Goal: Information Seeking & Learning: Learn about a topic

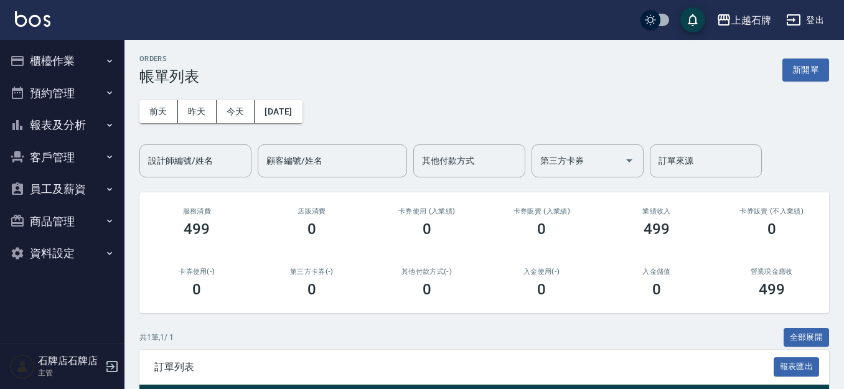
scroll to position [114, 0]
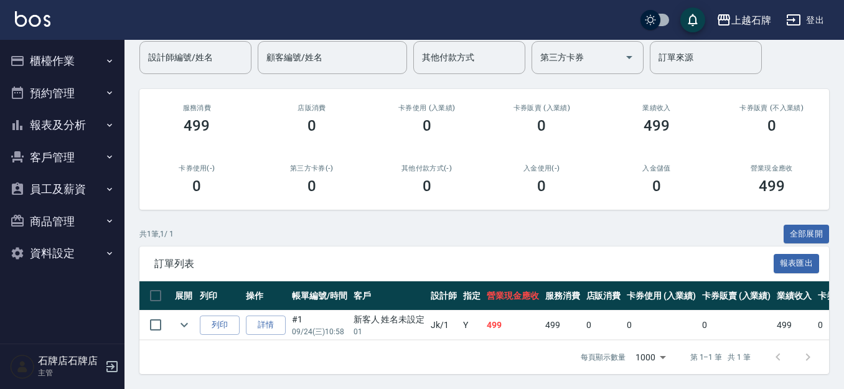
click at [100, 71] on button "櫃檯作業" at bounding box center [62, 61] width 115 height 32
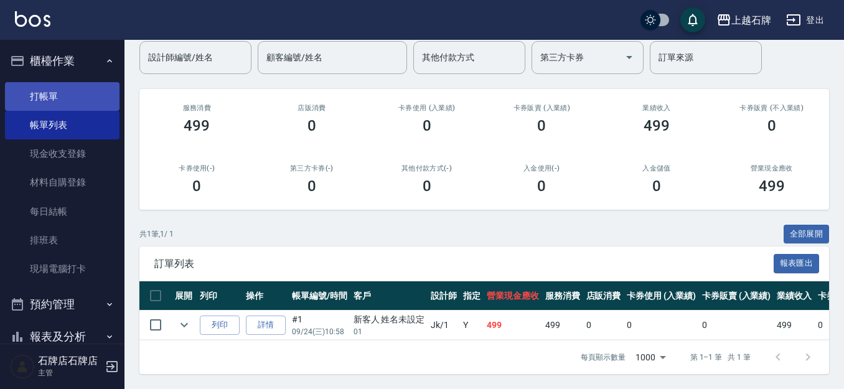
click at [98, 94] on link "打帳單" at bounding box center [62, 96] width 115 height 29
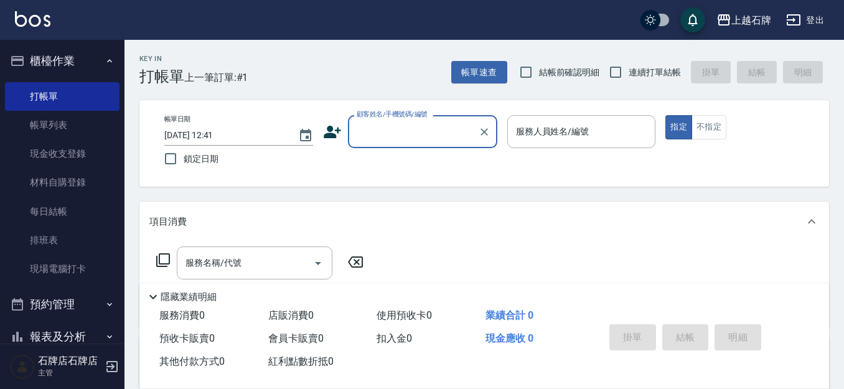
click at [396, 70] on div "Key In 打帳單 上一筆訂單:#1 帳單速查 結帳前確認明細 連續打單結帳 掛單 結帳 明細" at bounding box center [476, 62] width 704 height 45
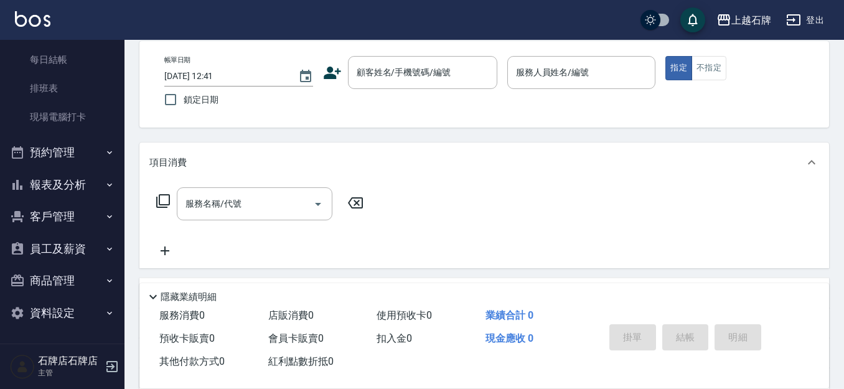
scroll to position [124, 0]
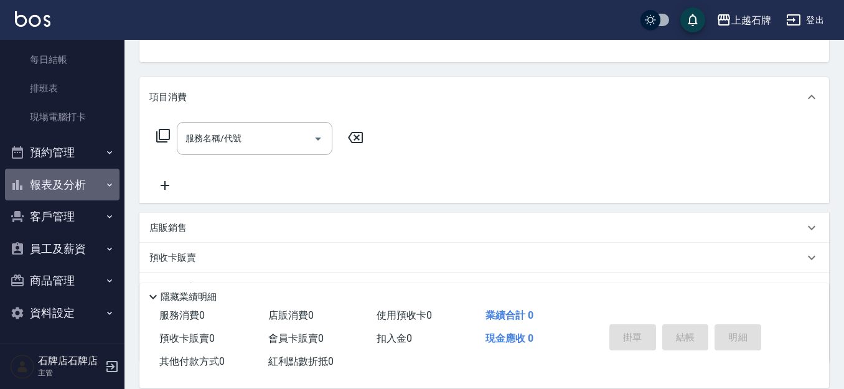
click at [80, 190] on button "報表及分析" at bounding box center [62, 185] width 115 height 32
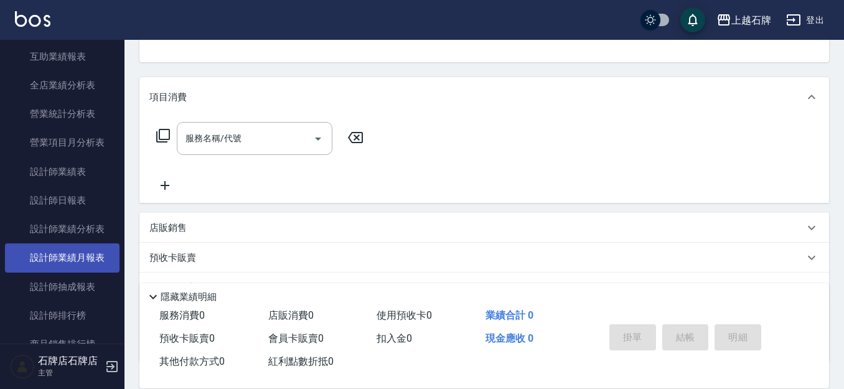
scroll to position [650, 0]
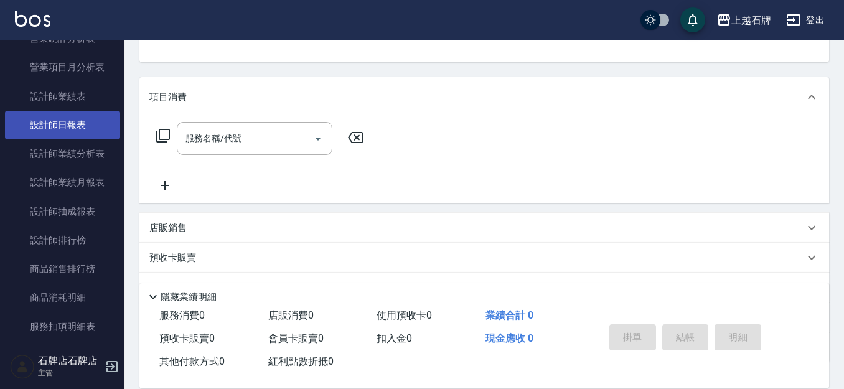
click at [73, 134] on link "設計師日報表" at bounding box center [62, 125] width 115 height 29
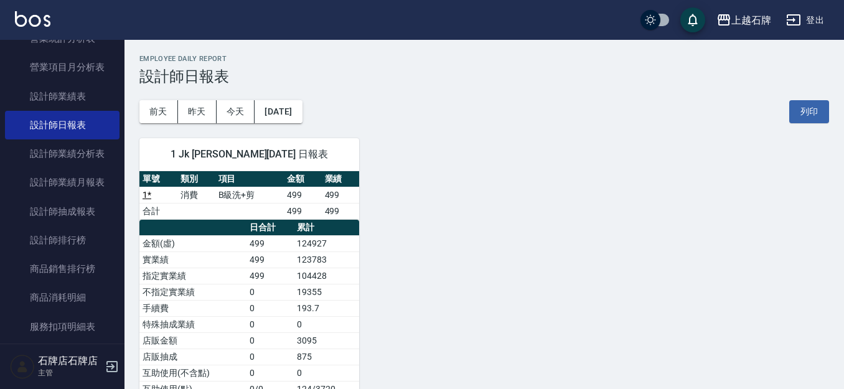
drag, startPoint x: 208, startPoint y: 108, endPoint x: 215, endPoint y: 100, distance: 11.1
click at [209, 107] on button "昨天" at bounding box center [197, 111] width 39 height 23
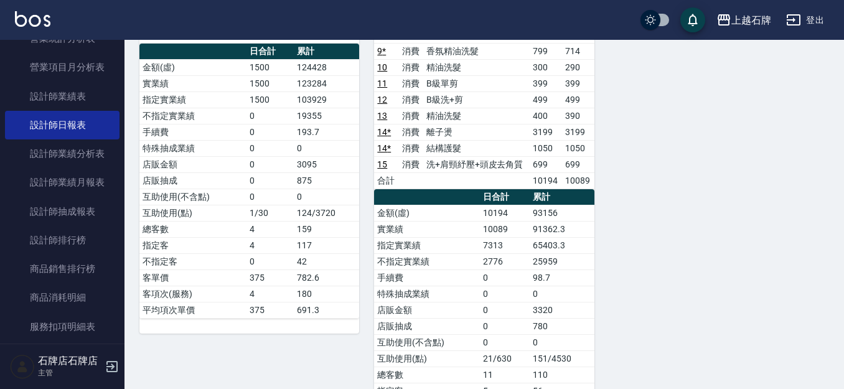
scroll to position [249, 0]
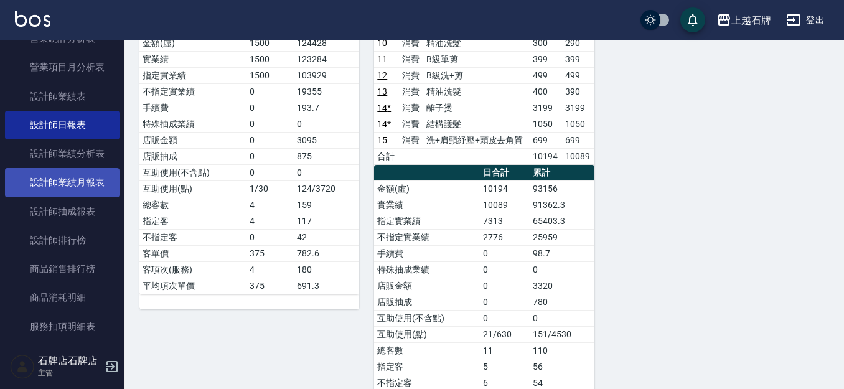
click at [101, 182] on link "設計師業績月報表" at bounding box center [62, 182] width 115 height 29
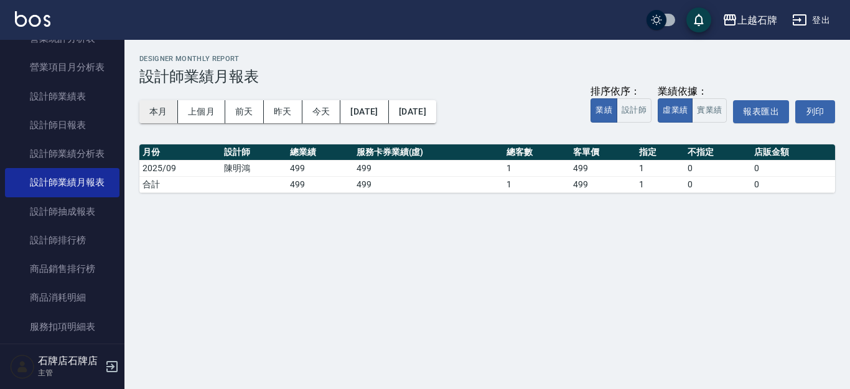
click at [159, 115] on button "本月" at bounding box center [158, 111] width 39 height 23
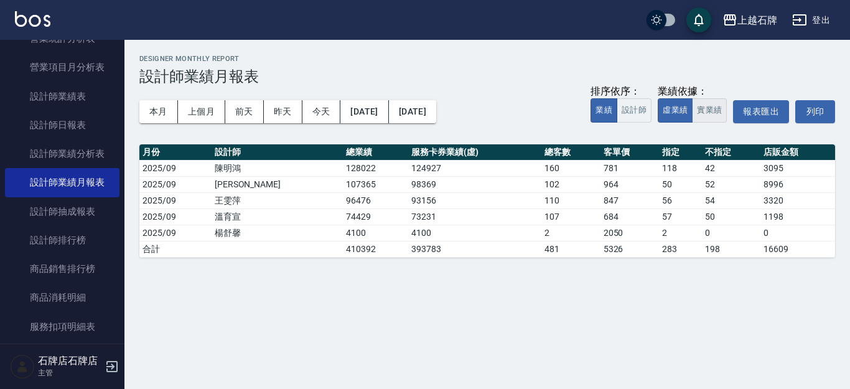
click at [698, 116] on button "實業績" at bounding box center [709, 110] width 35 height 24
click at [192, 106] on button "上個月" at bounding box center [201, 111] width 47 height 23
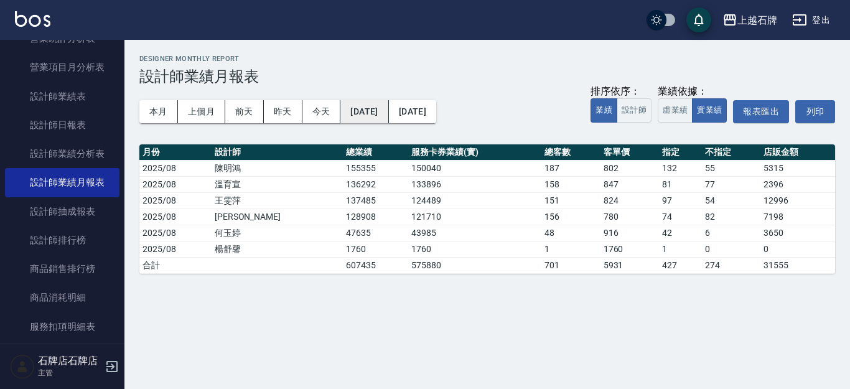
click at [387, 121] on button "[DATE]" at bounding box center [364, 111] width 48 height 23
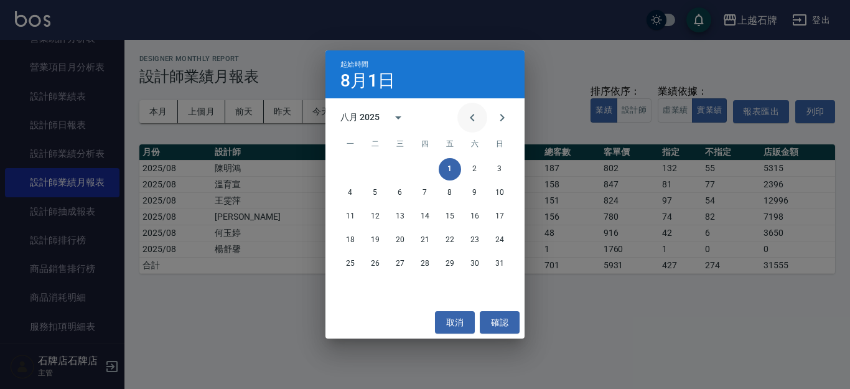
click at [462, 122] on button "Previous month" at bounding box center [472, 118] width 30 height 30
click at [370, 165] on button "1" at bounding box center [375, 169] width 22 height 22
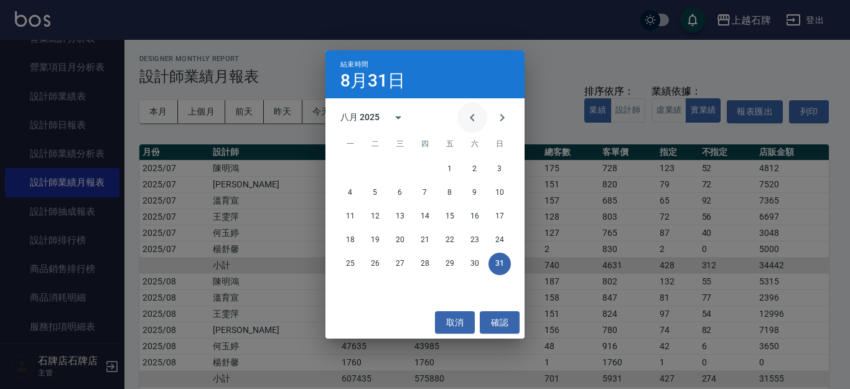
click at [470, 128] on button "Previous month" at bounding box center [472, 118] width 30 height 30
click at [424, 261] on button "31" at bounding box center [425, 264] width 22 height 22
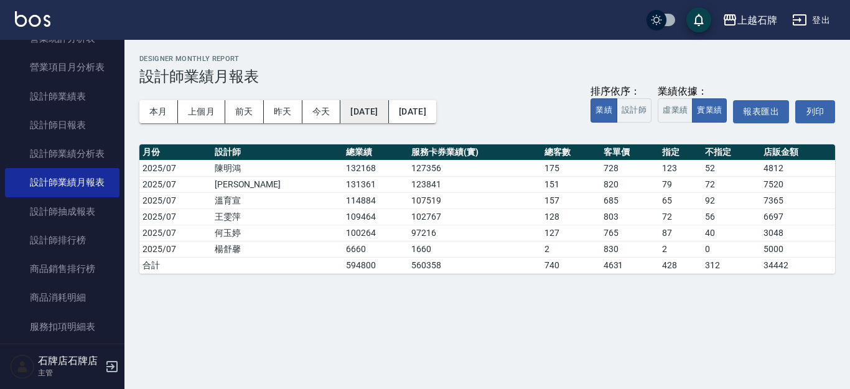
click at [388, 114] on button "[DATE]" at bounding box center [364, 111] width 48 height 23
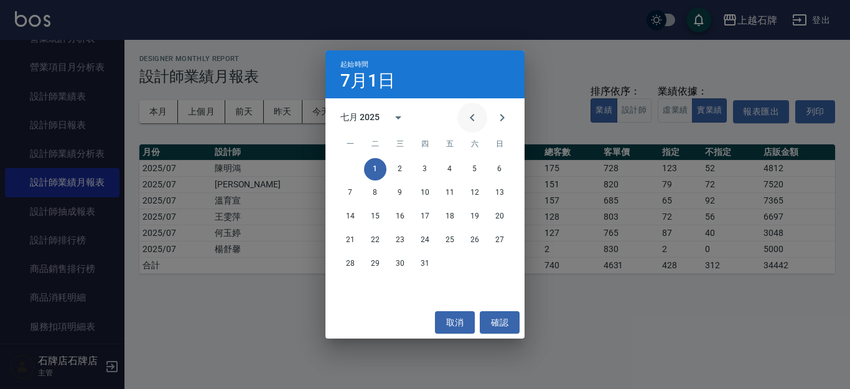
click at [475, 116] on icon "Previous month" at bounding box center [472, 117] width 15 height 15
click at [497, 169] on button "1" at bounding box center [500, 169] width 22 height 22
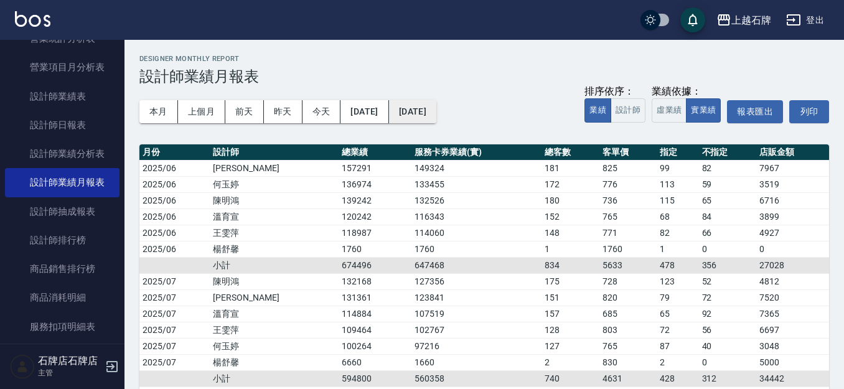
click at [436, 110] on button "[DATE]" at bounding box center [412, 111] width 47 height 23
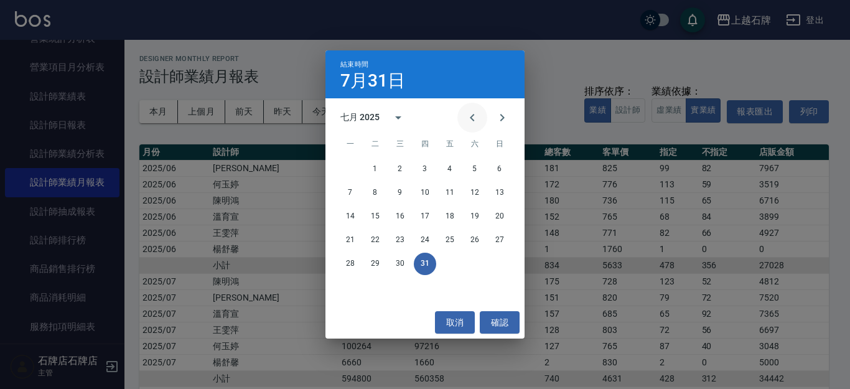
click at [470, 107] on button "Previous month" at bounding box center [472, 118] width 30 height 30
click at [340, 283] on button "30" at bounding box center [350, 287] width 22 height 22
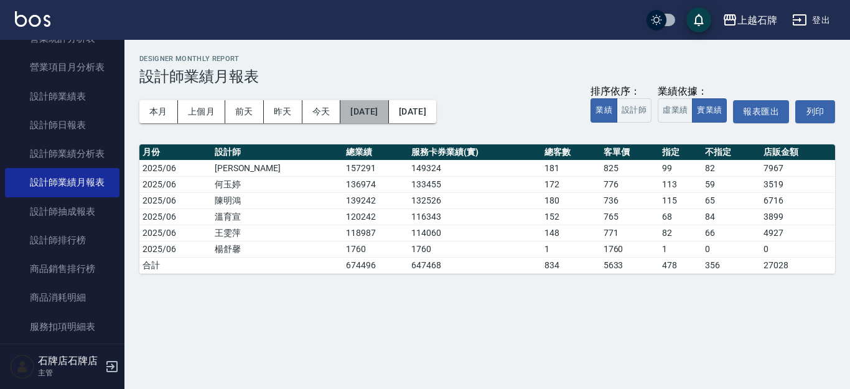
click at [379, 108] on button "[DATE]" at bounding box center [364, 111] width 48 height 23
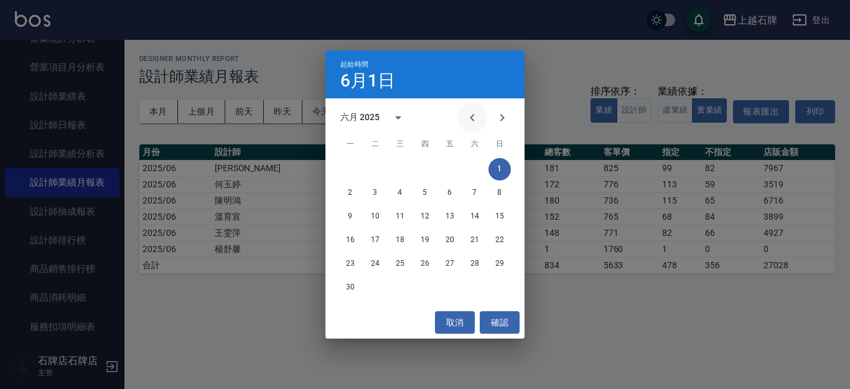
click at [476, 119] on icon "Previous month" at bounding box center [472, 117] width 15 height 15
click at [431, 171] on button "1" at bounding box center [425, 169] width 22 height 22
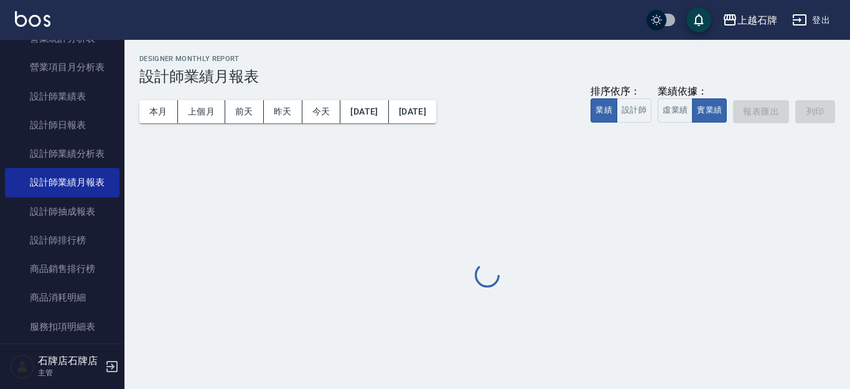
click at [454, 126] on div "本月 上個月 [DATE] [DATE] [DATE] [DATE] [DATE] 排序依序： 業績 設計師 業績依據： 虛業績 實業績 報表匯出 列印" at bounding box center [487, 111] width 696 height 53
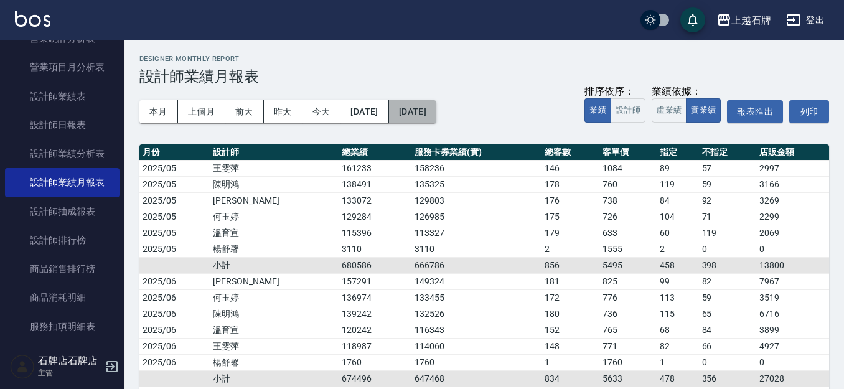
click at [436, 121] on button "[DATE]" at bounding box center [412, 111] width 47 height 23
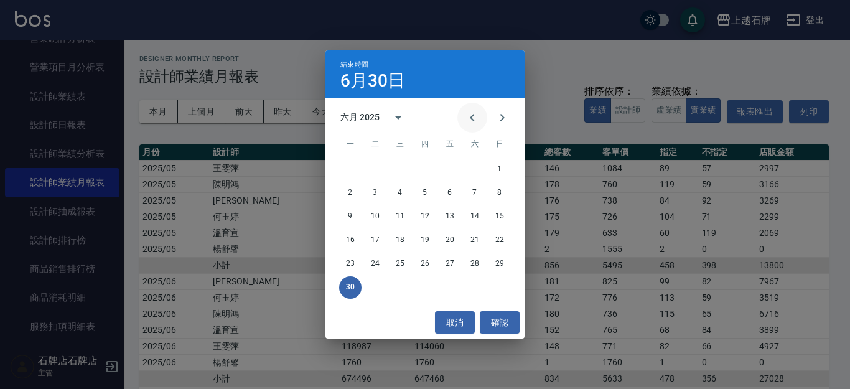
click at [482, 111] on button "Previous month" at bounding box center [472, 118] width 30 height 30
click at [475, 258] on button "31" at bounding box center [475, 264] width 22 height 22
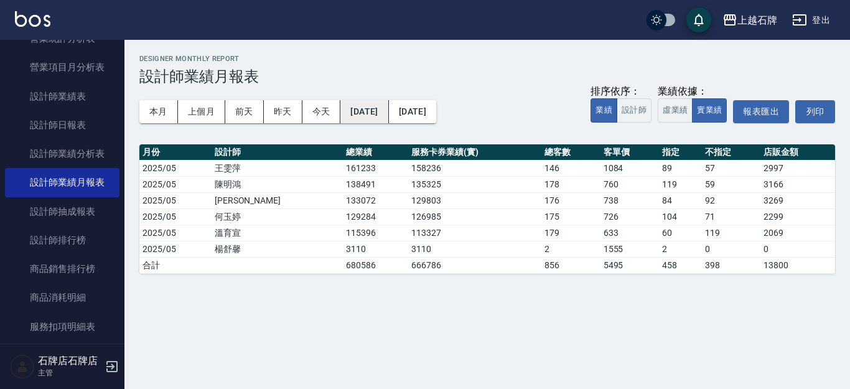
click at [388, 116] on button "[DATE]" at bounding box center [364, 111] width 48 height 23
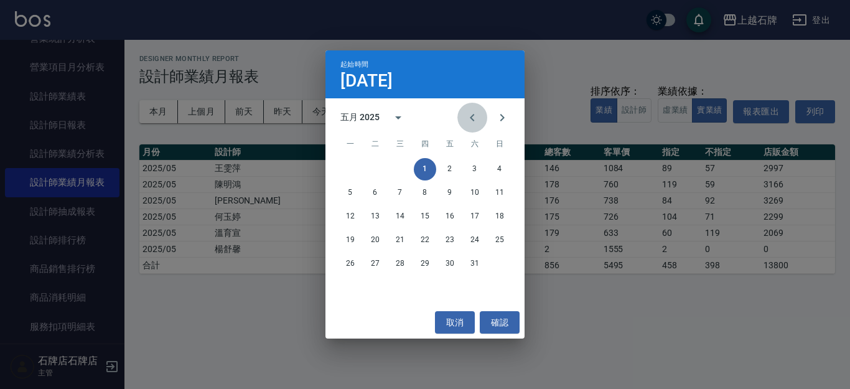
click at [472, 123] on icon "Previous month" at bounding box center [472, 117] width 15 height 15
click at [381, 166] on button "1" at bounding box center [375, 169] width 22 height 22
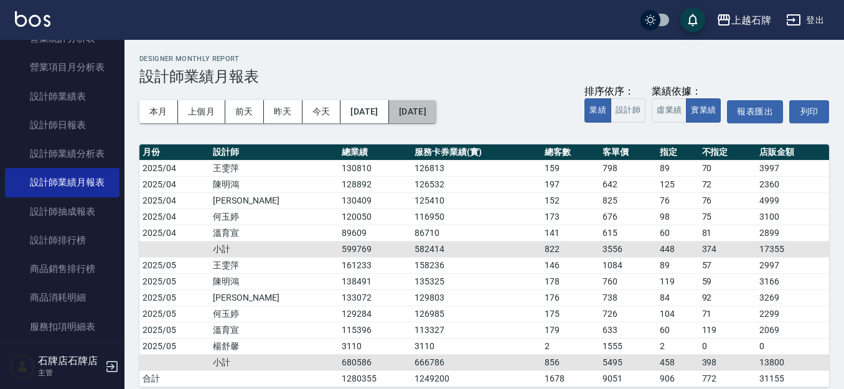
click at [436, 116] on button "[DATE]" at bounding box center [412, 111] width 47 height 23
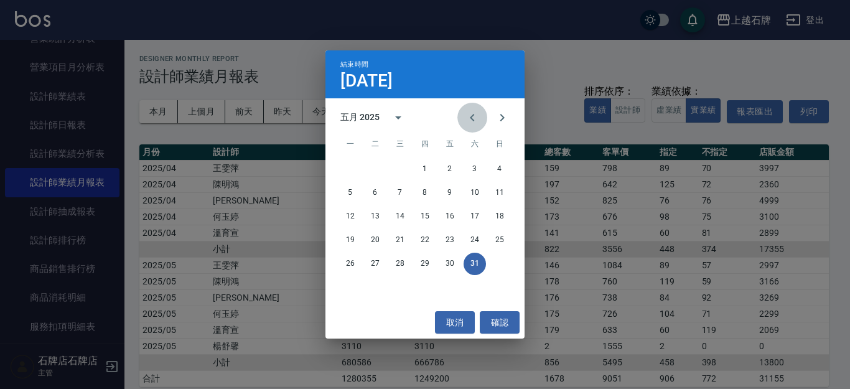
click at [478, 122] on icon "Previous month" at bounding box center [472, 117] width 15 height 15
click at [387, 264] on div "28 29 30" at bounding box center [424, 264] width 199 height 22
click at [401, 258] on button "30" at bounding box center [400, 264] width 22 height 22
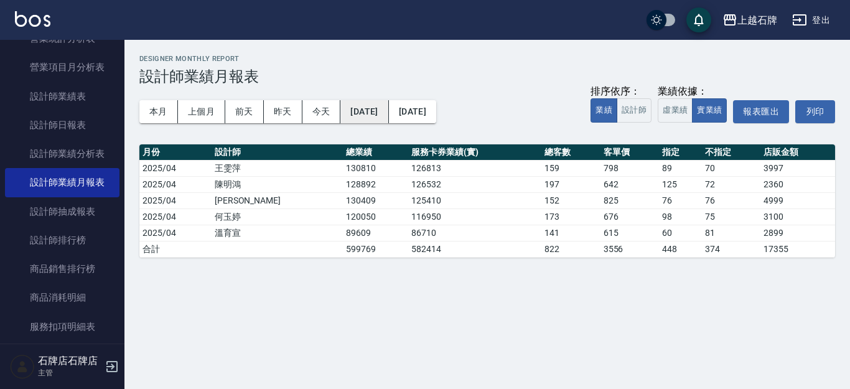
click at [369, 118] on button "[DATE]" at bounding box center [364, 111] width 48 height 23
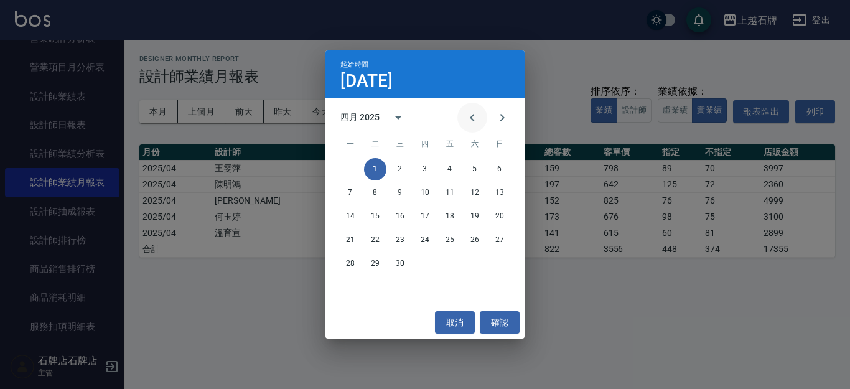
click at [476, 124] on icon "Previous month" at bounding box center [472, 117] width 15 height 15
click at [462, 166] on div "1 2" at bounding box center [424, 169] width 199 height 22
click at [467, 167] on button "1" at bounding box center [475, 169] width 22 height 22
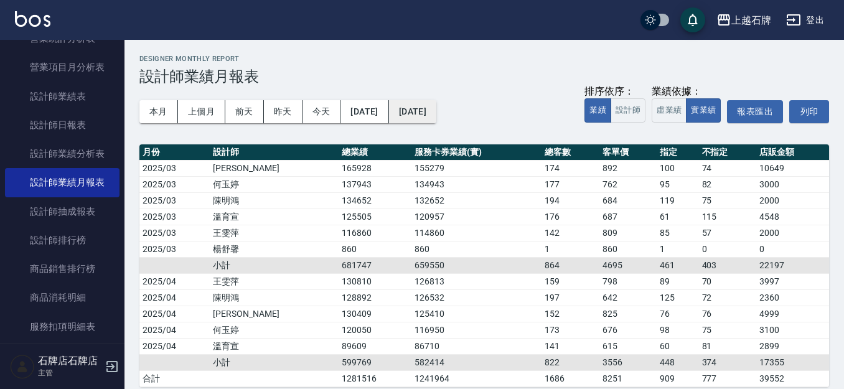
click at [431, 107] on button "[DATE]" at bounding box center [412, 111] width 47 height 23
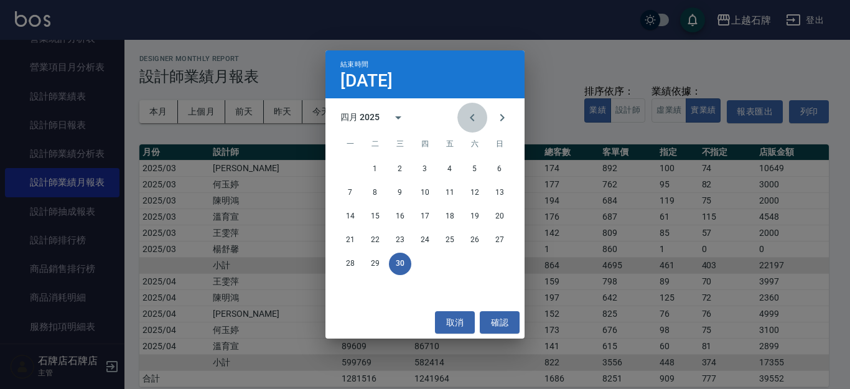
click at [468, 116] on icon "Previous month" at bounding box center [472, 117] width 15 height 15
click at [348, 282] on button "31" at bounding box center [350, 287] width 22 height 22
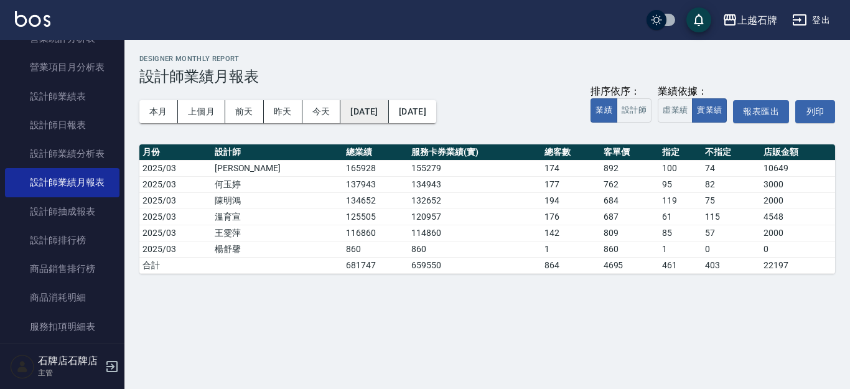
click at [383, 108] on button "[DATE]" at bounding box center [364, 111] width 48 height 23
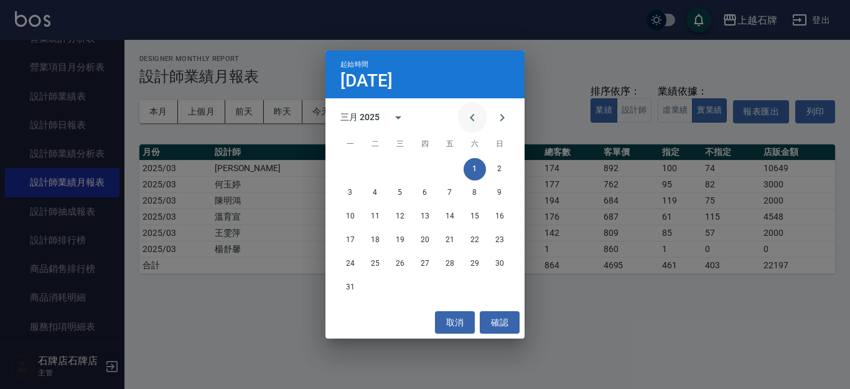
click at [474, 124] on icon "Previous month" at bounding box center [472, 117] width 15 height 15
click at [466, 161] on div "1 2" at bounding box center [424, 169] width 199 height 22
click at [472, 160] on button "1" at bounding box center [475, 169] width 22 height 22
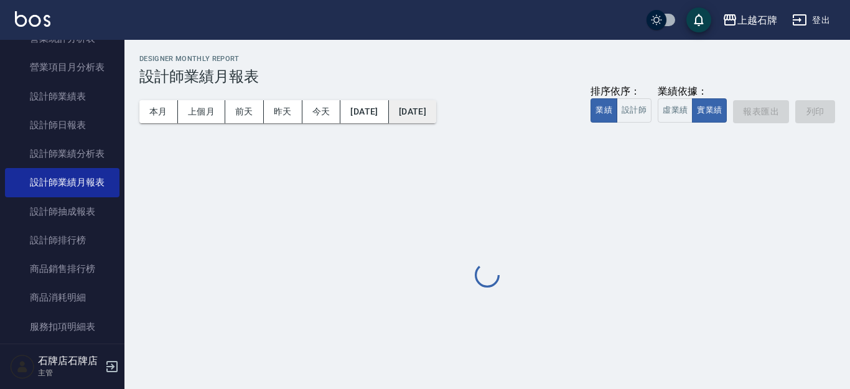
click at [436, 113] on button "[DATE]" at bounding box center [412, 111] width 47 height 23
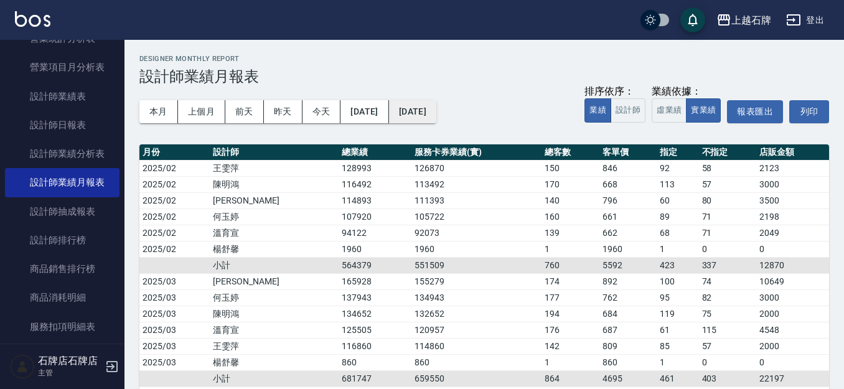
click at [436, 107] on button "[DATE]" at bounding box center [412, 111] width 47 height 23
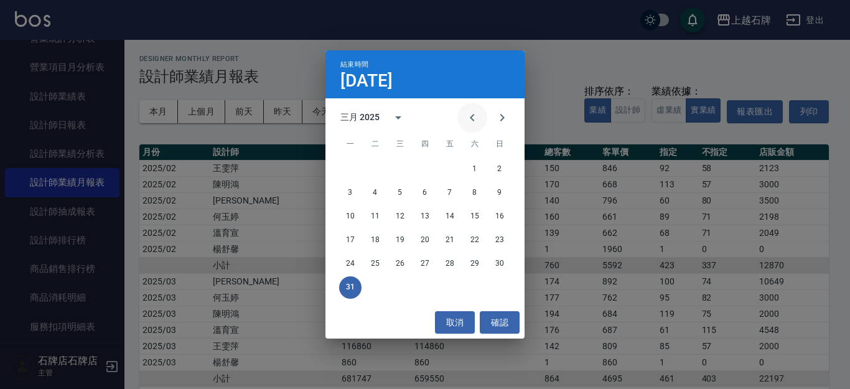
click at [473, 119] on icon "Previous month" at bounding box center [472, 117] width 4 height 7
click at [445, 264] on button "28" at bounding box center [450, 264] width 22 height 22
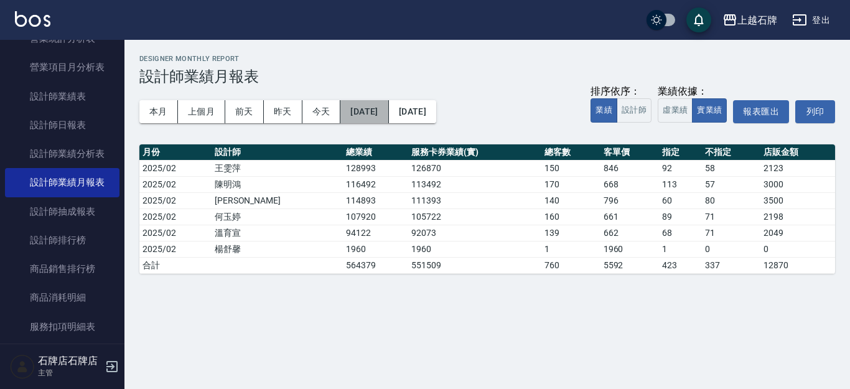
click at [388, 106] on button "[DATE]" at bounding box center [364, 111] width 48 height 23
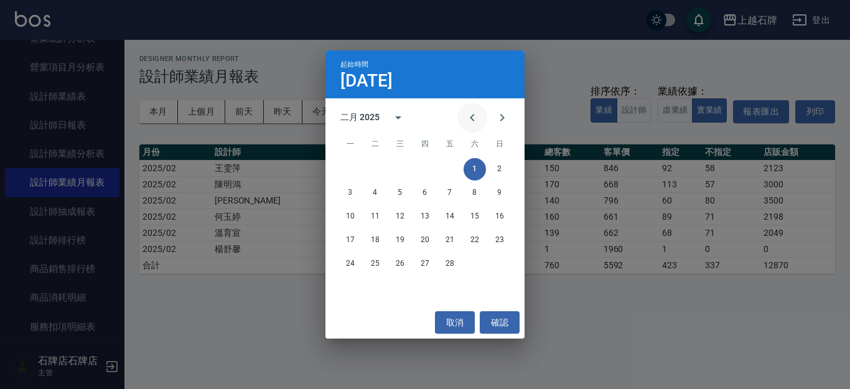
click at [470, 118] on icon "Previous month" at bounding box center [472, 117] width 15 height 15
click at [383, 162] on div "1 2 3 4 5" at bounding box center [424, 169] width 199 height 22
click at [403, 162] on button "1" at bounding box center [400, 169] width 22 height 22
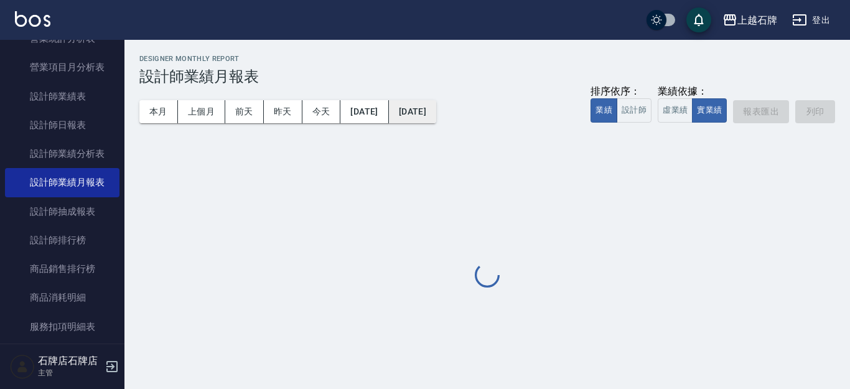
click at [436, 101] on button "[DATE]" at bounding box center [412, 111] width 47 height 23
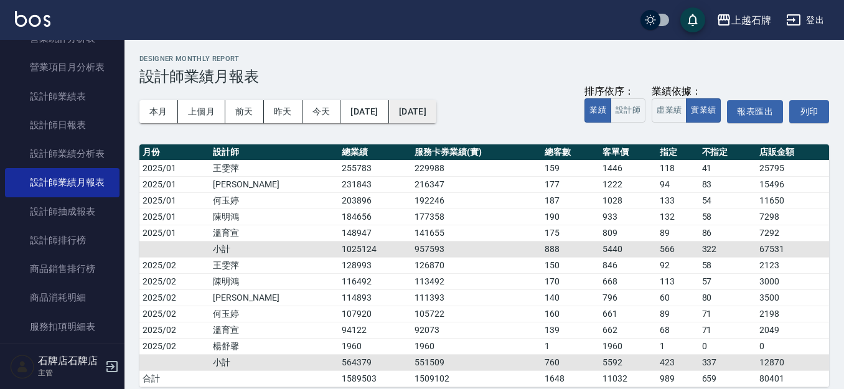
click at [436, 114] on button "[DATE]" at bounding box center [412, 111] width 47 height 23
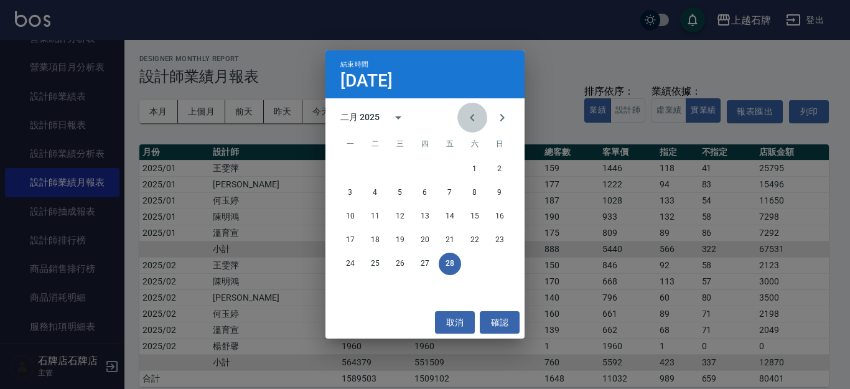
click at [482, 115] on button "Previous month" at bounding box center [472, 118] width 30 height 30
drag, startPoint x: 457, startPoint y: 264, endPoint x: 461, endPoint y: 255, distance: 9.7
click at [457, 263] on button "31" at bounding box center [450, 264] width 22 height 22
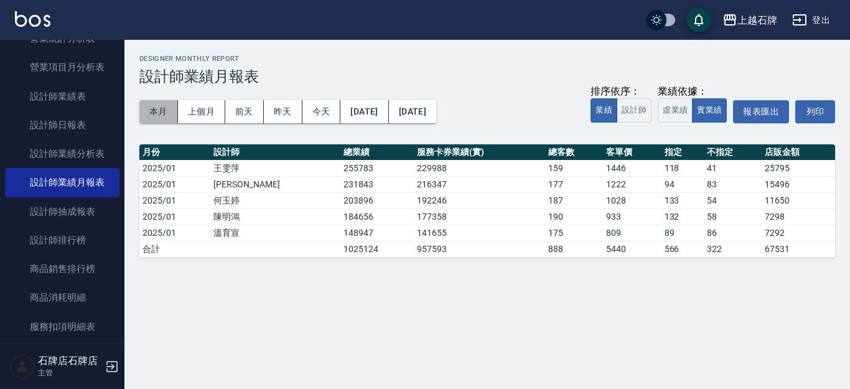
click at [159, 111] on button "本月" at bounding box center [158, 111] width 39 height 23
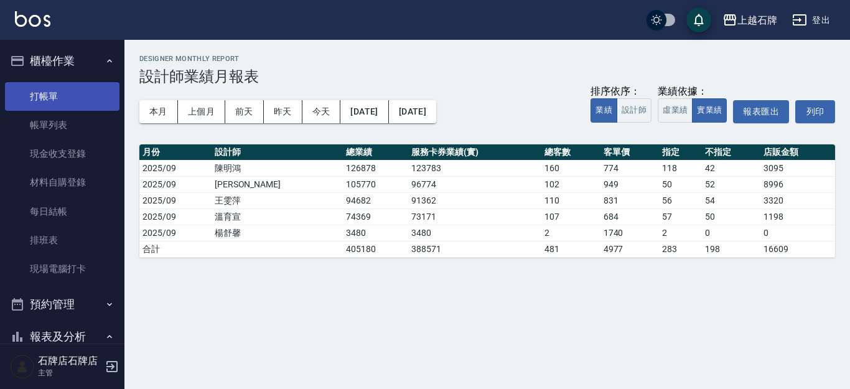
click at [70, 103] on link "打帳單" at bounding box center [62, 96] width 115 height 29
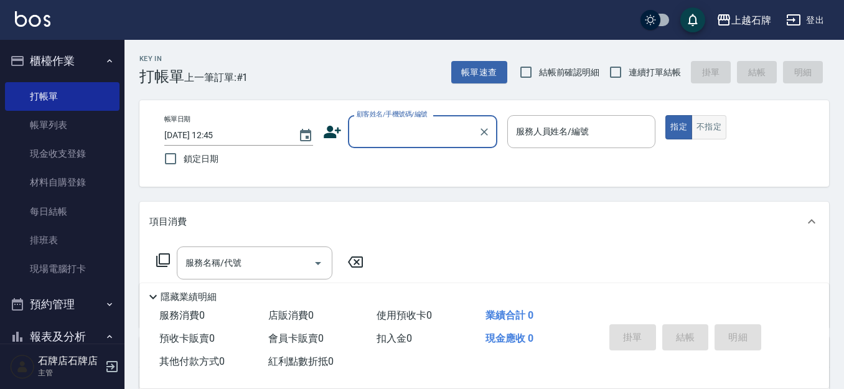
click at [698, 128] on button "不指定" at bounding box center [708, 127] width 35 height 24
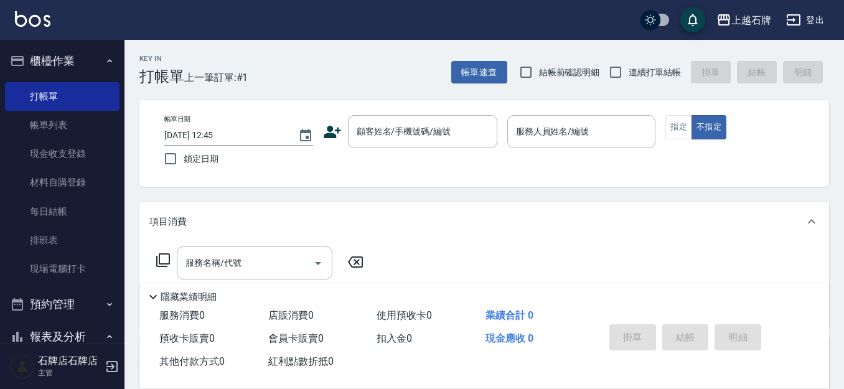
drag, startPoint x: 331, startPoint y: 79, endPoint x: 348, endPoint y: 78, distance: 16.8
click at [332, 79] on div "Key In 打帳單 上一筆訂單:#1 帳單速查 結帳前確認明細 連續打單結帳 掛單 結帳 明細" at bounding box center [476, 62] width 704 height 45
